Goal: Check status

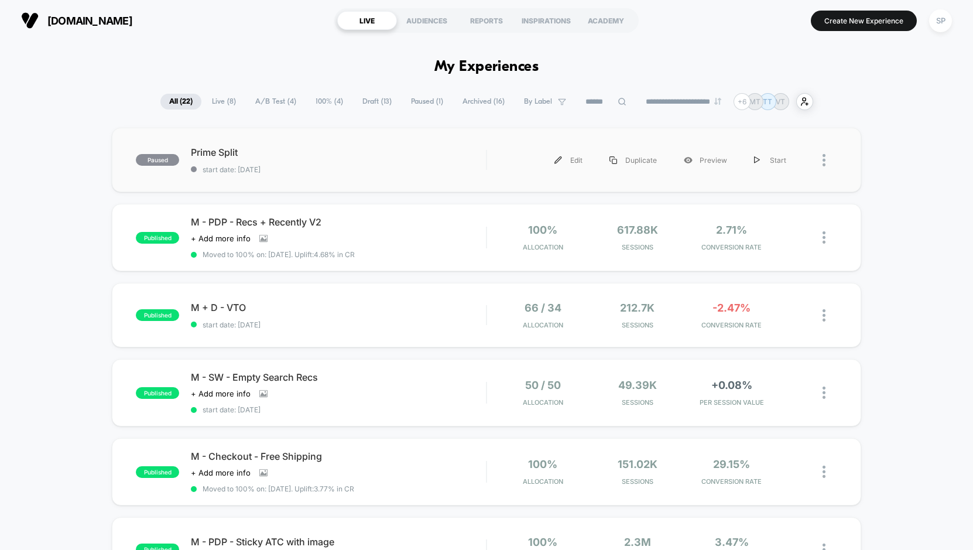
click at [135, 167] on div "paused Prime Split start date: [DATE] Edit Duplicate Preview Start" at bounding box center [486, 160] width 749 height 64
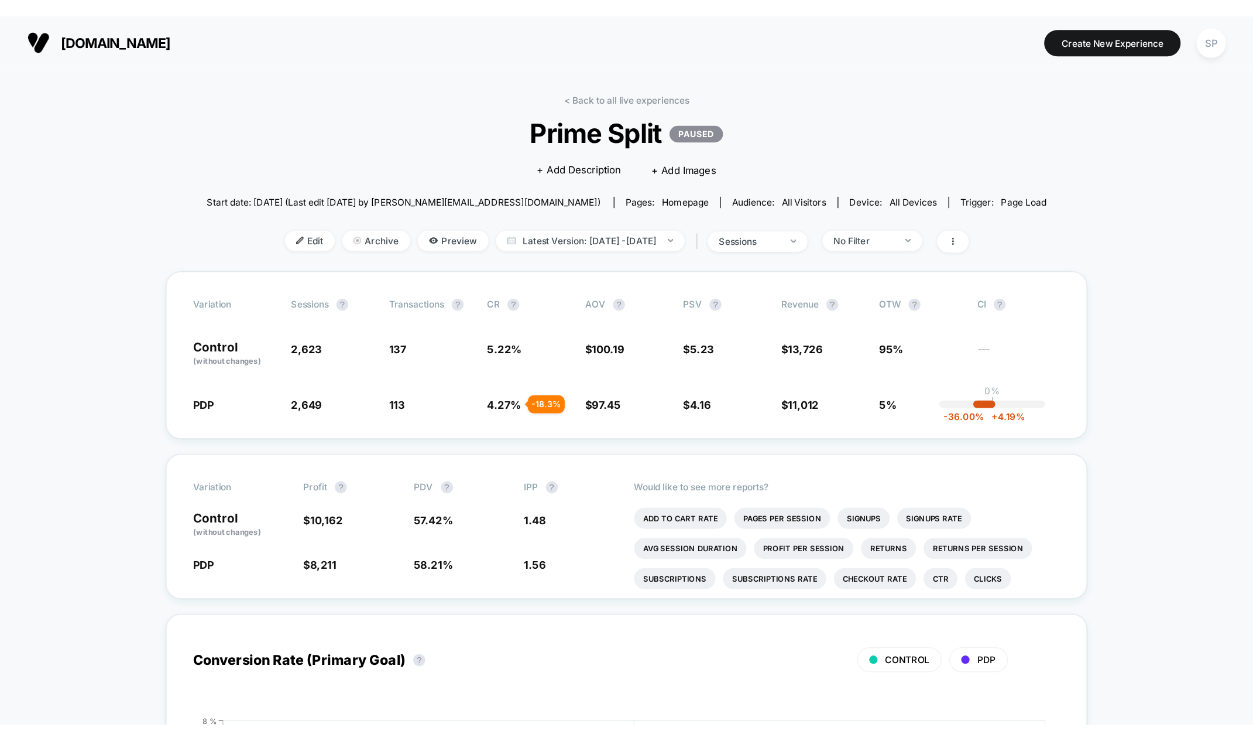
scroll to position [26, 0]
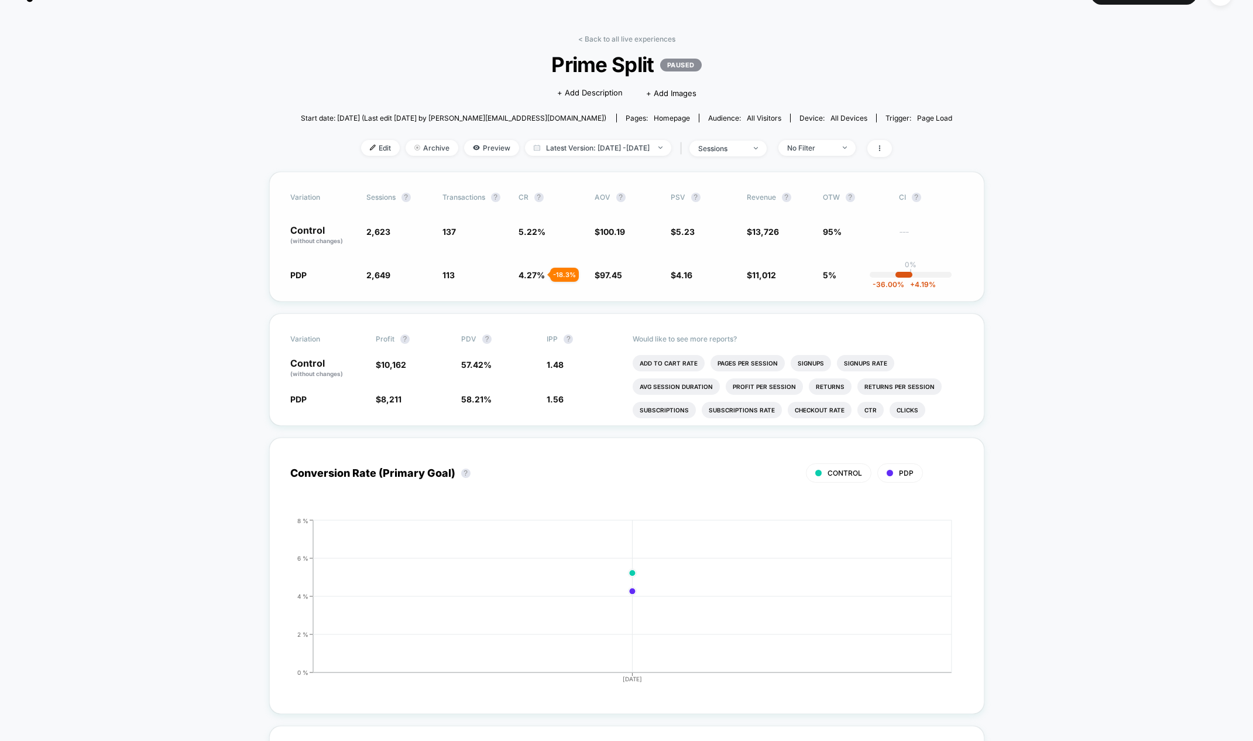
drag, startPoint x: 573, startPoint y: 275, endPoint x: 535, endPoint y: 276, distance: 38.1
click at [534, 276] on span "4.27 % - 18.3 %" at bounding box center [532, 275] width 26 height 10
drag, startPoint x: 784, startPoint y: 242, endPoint x: 788, endPoint y: 314, distance: 72.1
